Goal: Task Accomplishment & Management: Manage account settings

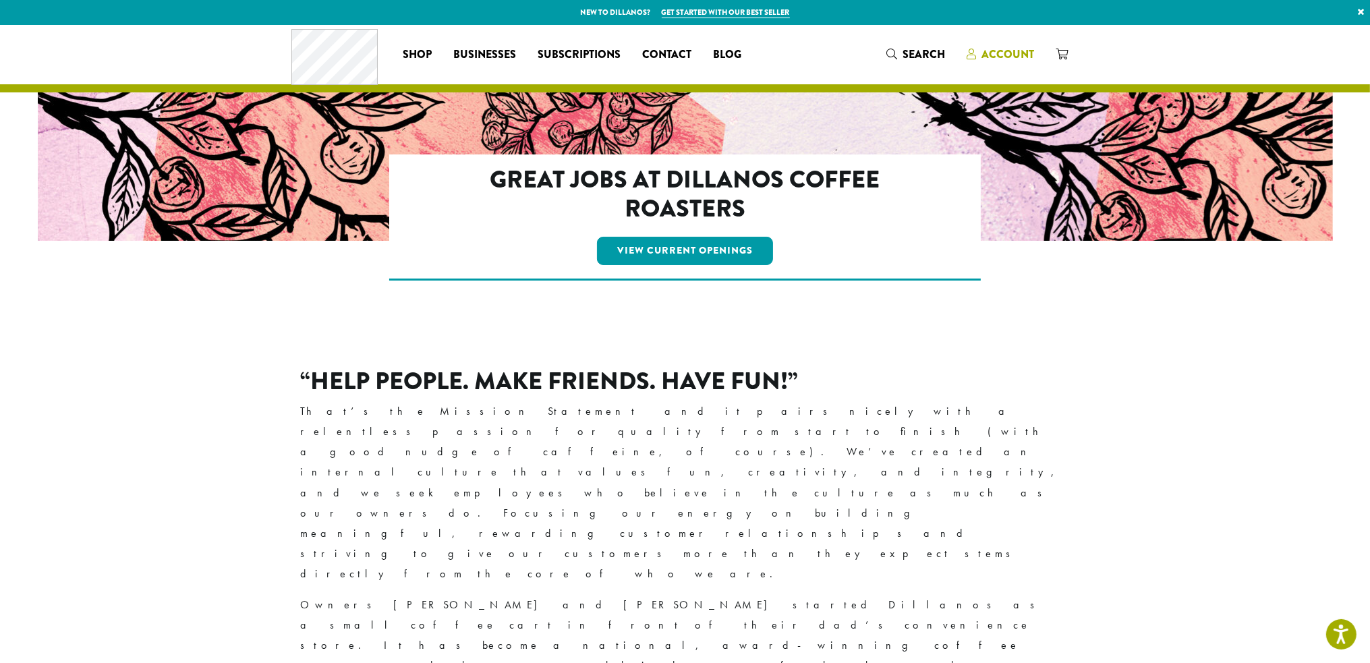
click at [991, 50] on span "Account" at bounding box center [1008, 55] width 53 height 16
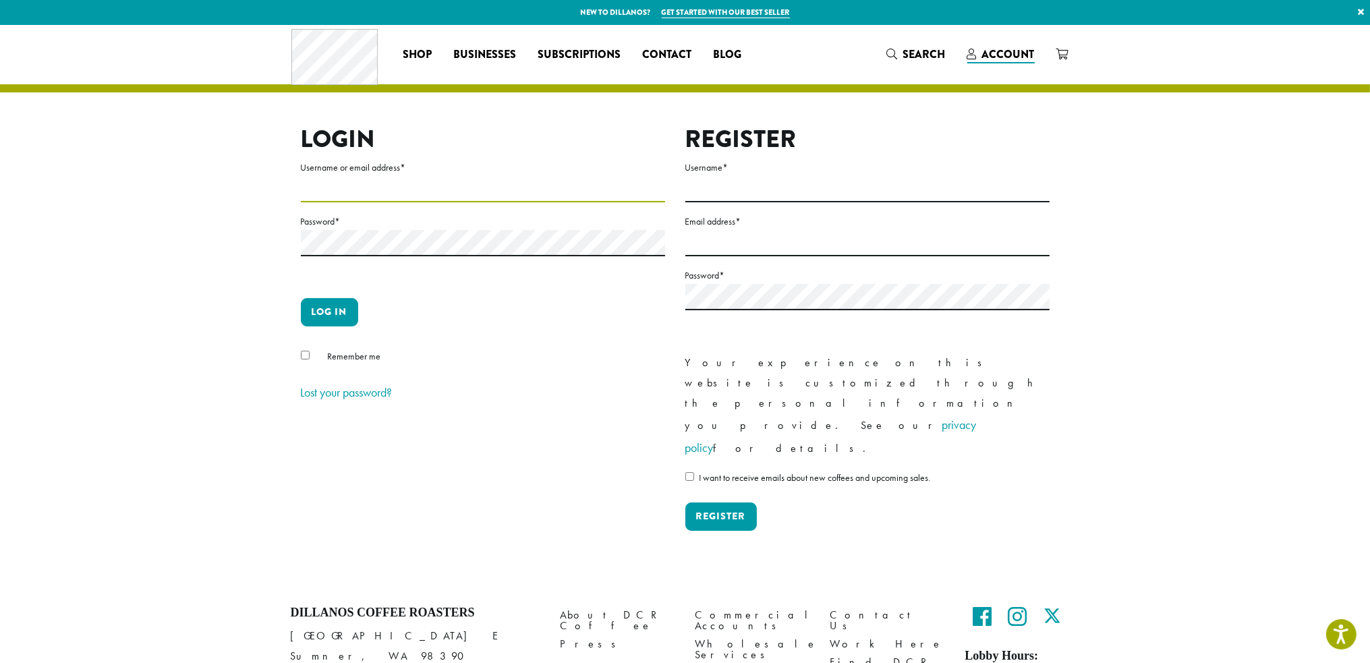
click at [386, 197] on input "Username or email address *" at bounding box center [483, 189] width 364 height 26
type input "**********"
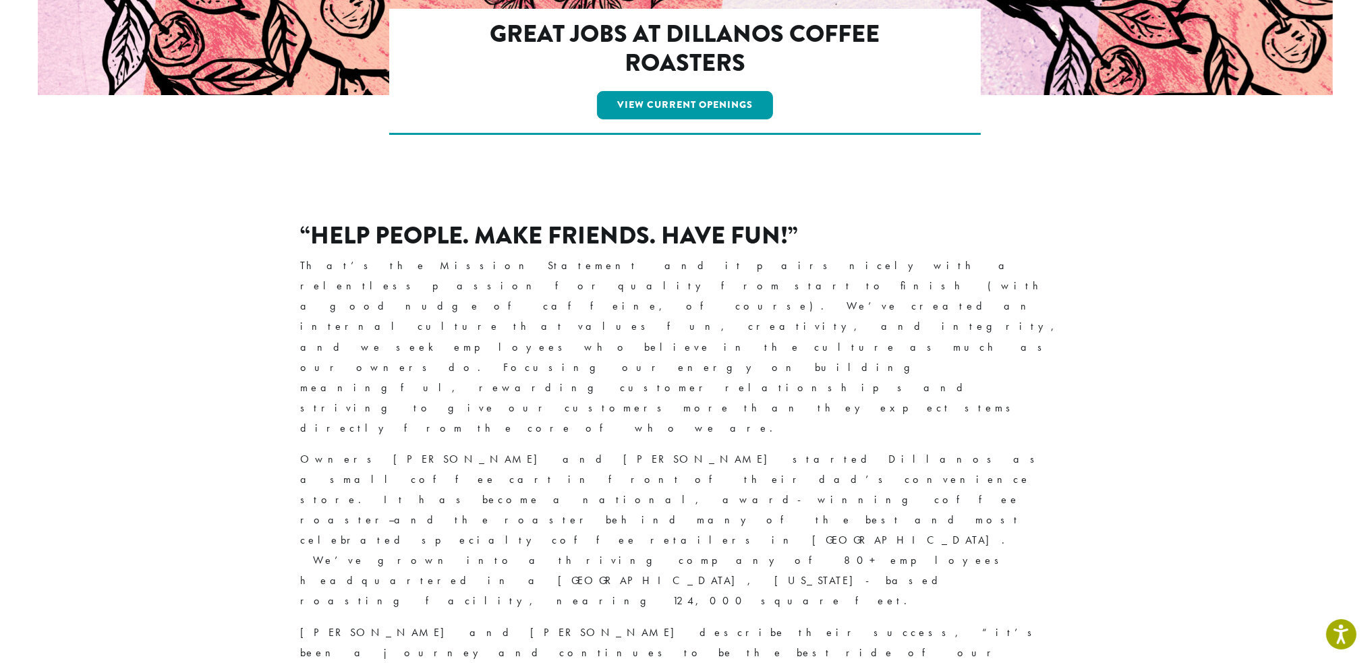
scroll to position [202, 0]
